Goal: Task Accomplishment & Management: Manage account settings

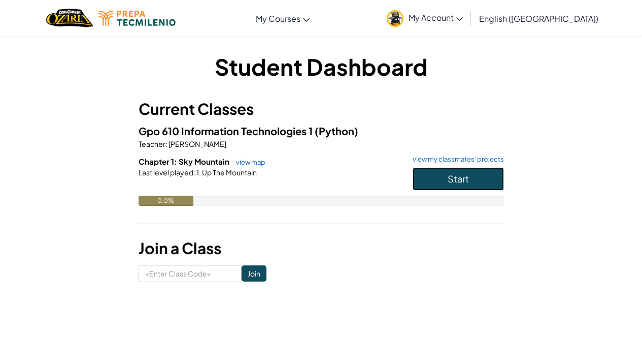
click at [449, 175] on span "Start" at bounding box center [458, 179] width 21 height 12
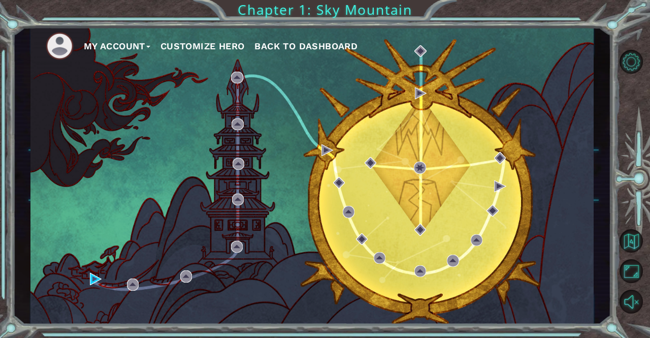
drag, startPoint x: 645, startPoint y: 0, endPoint x: 247, endPoint y: 80, distance: 406.2
click at [247, 80] on div "My Account Customize Hero Back to Dashboard" at bounding box center [311, 175] width 563 height 297
click at [98, 42] on button "My Account" at bounding box center [117, 46] width 67 height 15
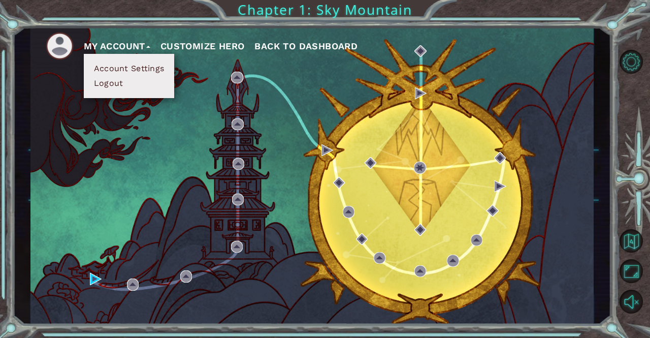
click at [120, 64] on button "Account Settings" at bounding box center [129, 68] width 76 height 11
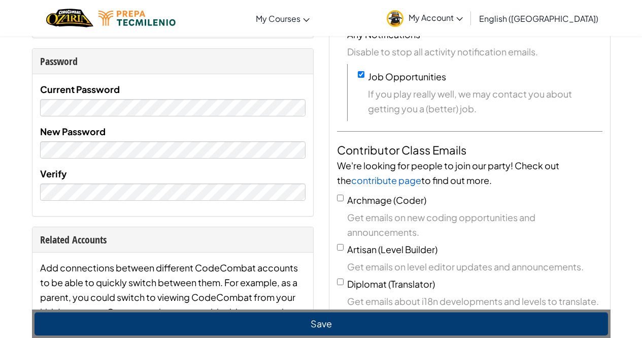
scroll to position [208, 0]
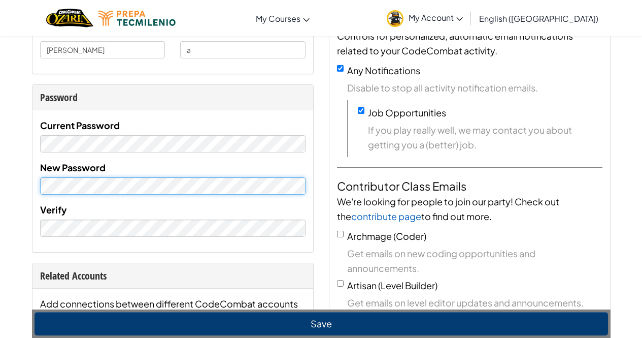
scroll to position [172, 0]
